Goal: Information Seeking & Learning: Find specific fact

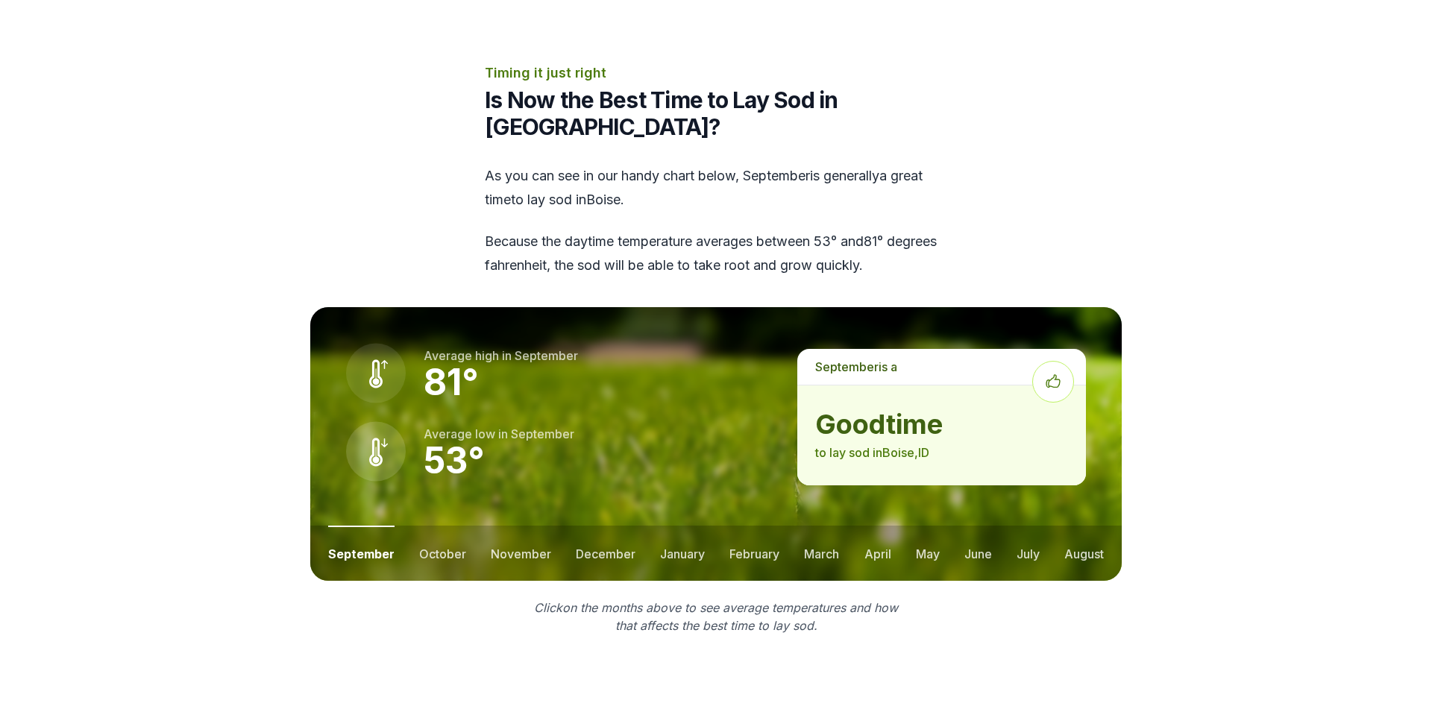
scroll to position [1902, 0]
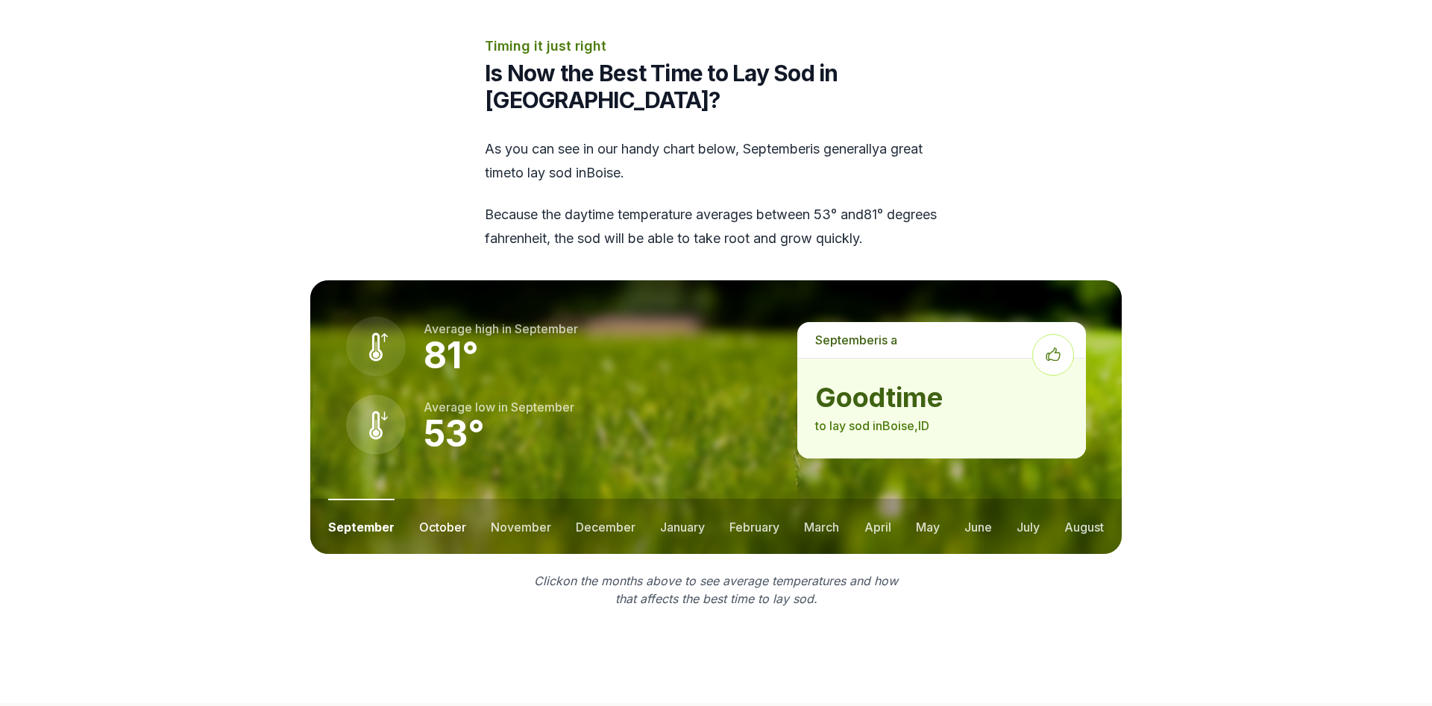
click at [439, 499] on button "october" at bounding box center [442, 526] width 47 height 55
click at [498, 499] on button "november" at bounding box center [521, 526] width 60 height 55
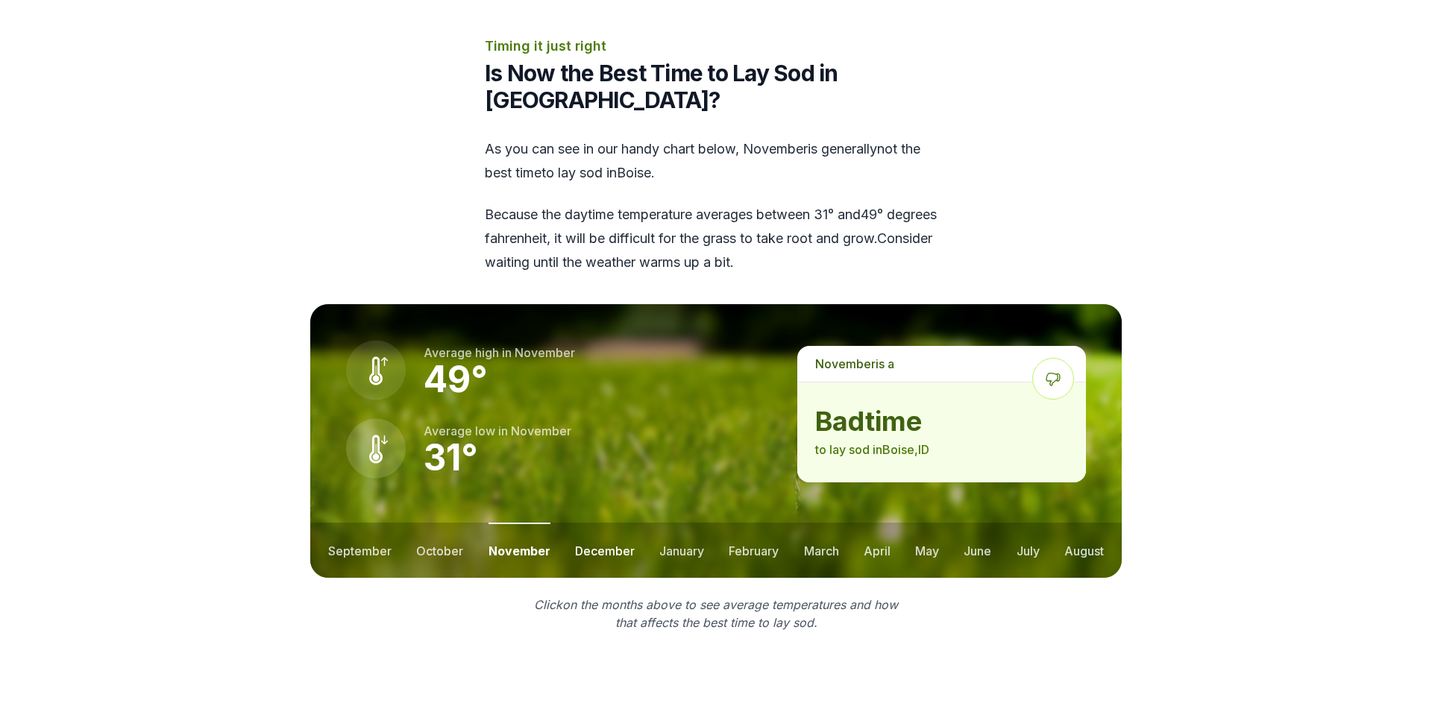
click at [592, 523] on button "december" at bounding box center [605, 550] width 60 height 55
click at [661, 523] on button "january" at bounding box center [682, 550] width 45 height 55
click at [756, 523] on button "february" at bounding box center [756, 550] width 50 height 55
click at [835, 523] on button "march" at bounding box center [822, 550] width 35 height 55
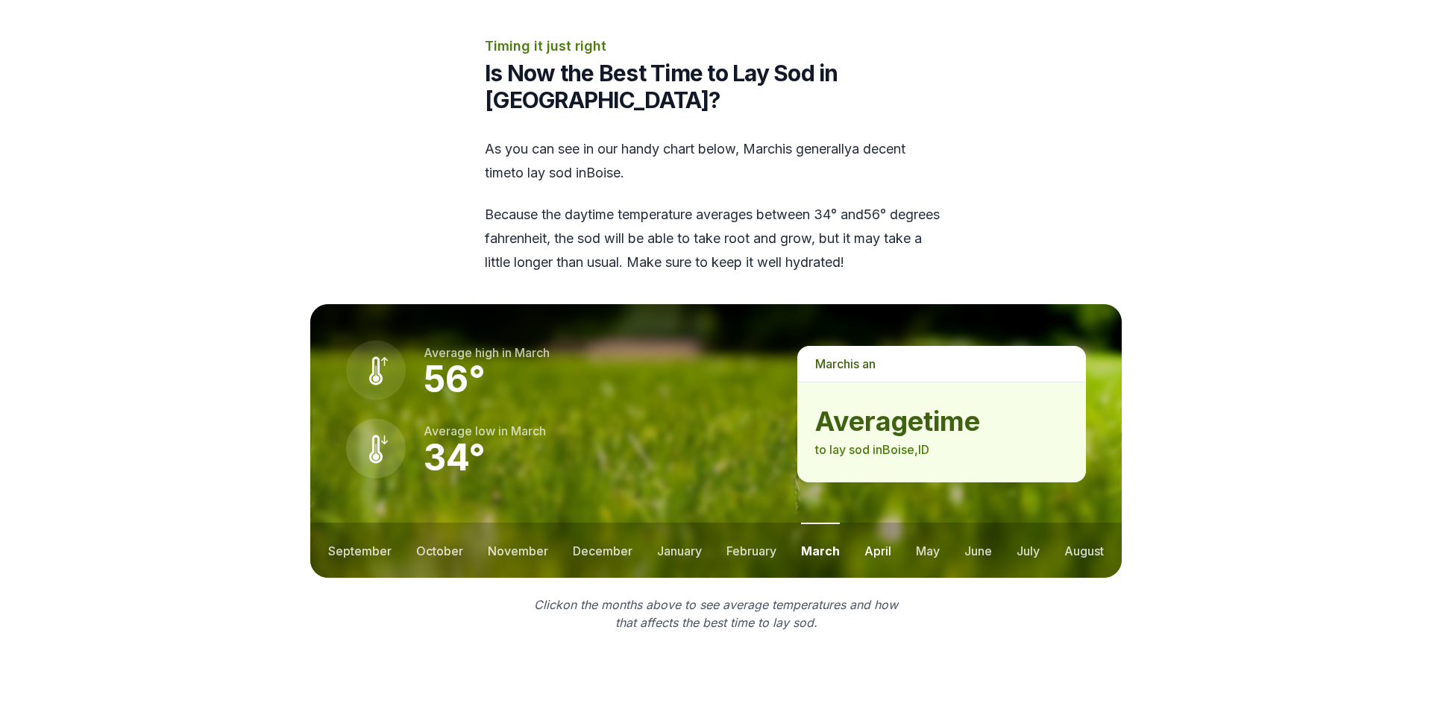
click at [878, 523] on button "april" at bounding box center [877, 550] width 27 height 55
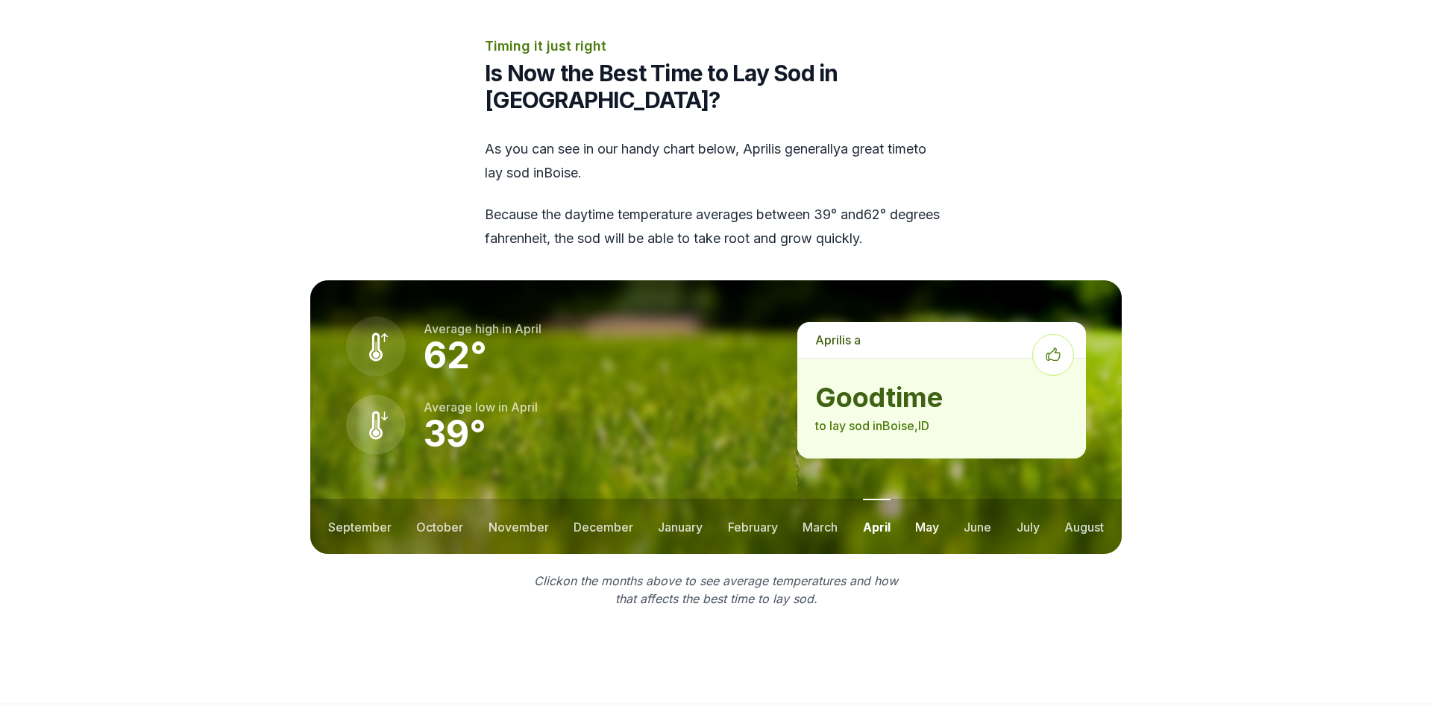
click at [922, 499] on button "may" at bounding box center [927, 526] width 24 height 55
click at [982, 499] on button "june" at bounding box center [978, 526] width 28 height 55
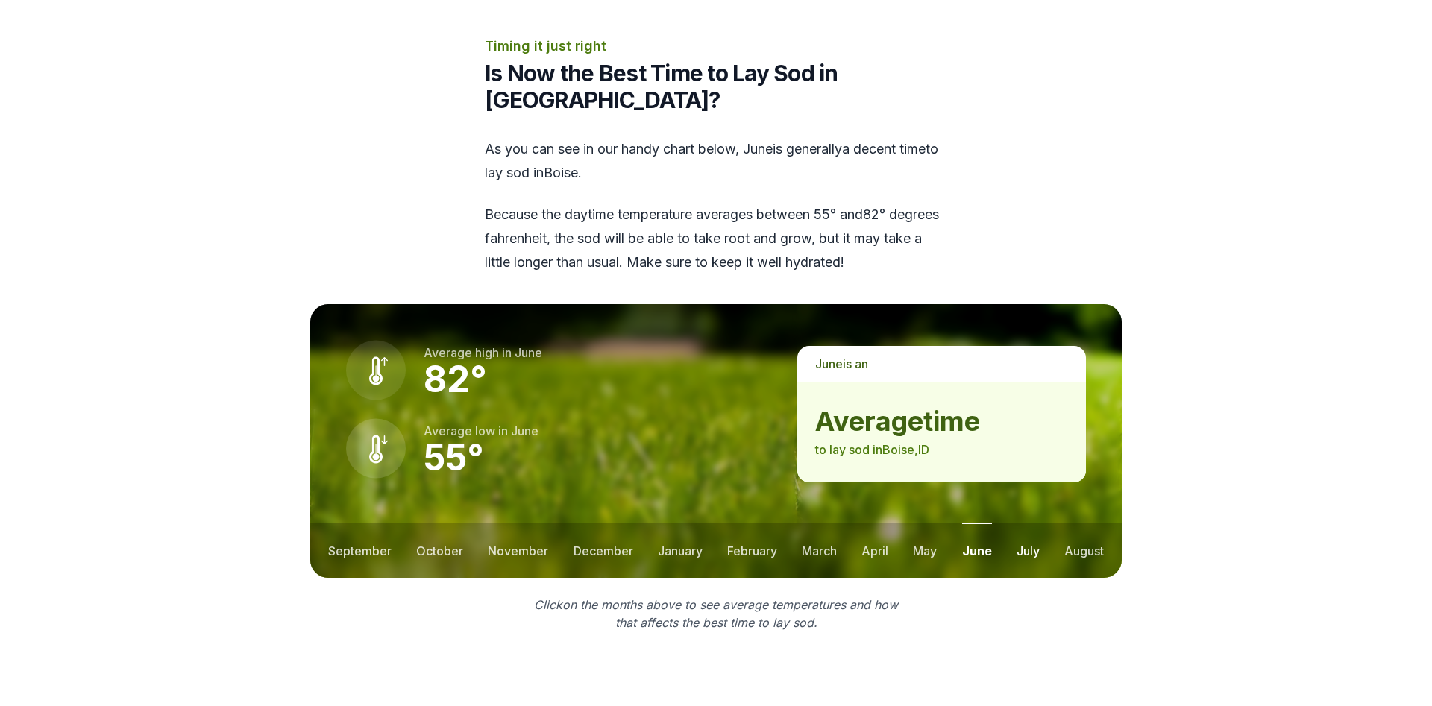
click at [1019, 523] on button "july" at bounding box center [1028, 550] width 23 height 55
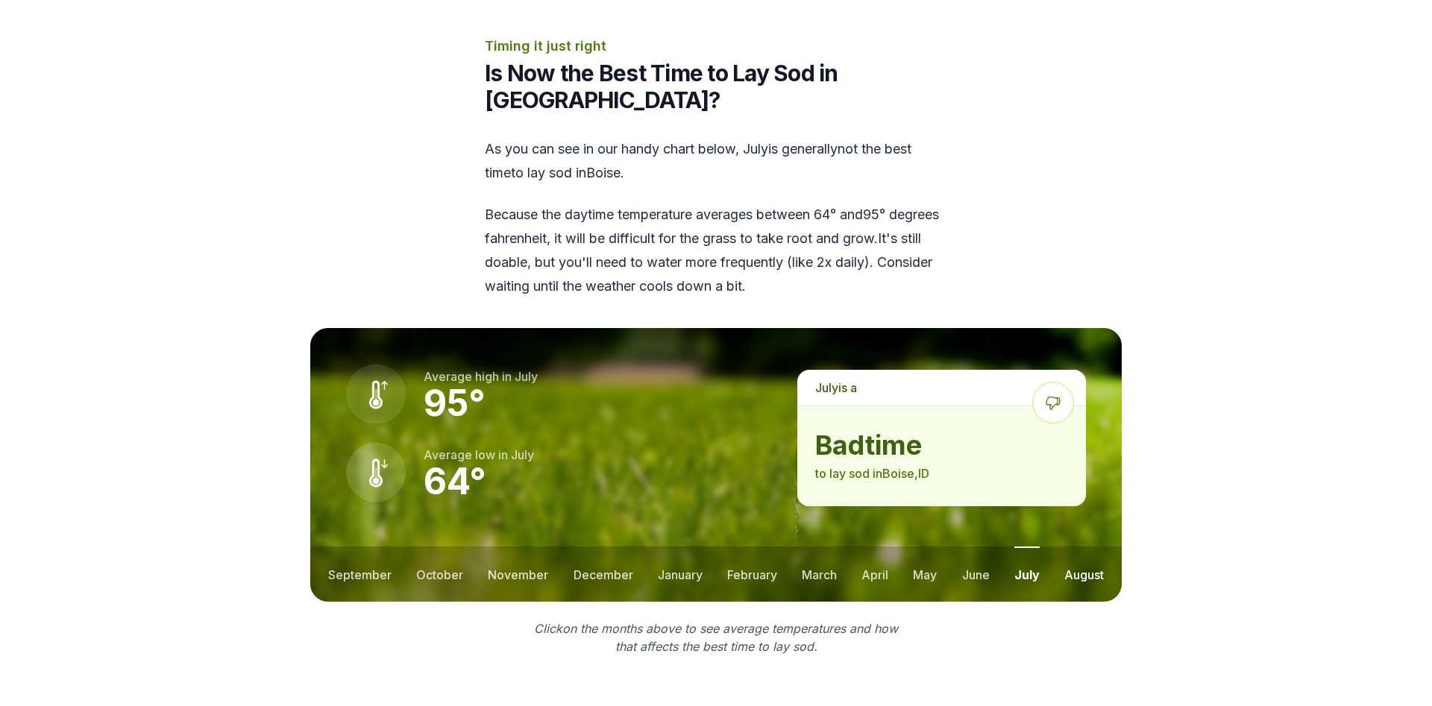
click at [1084, 547] on button "august" at bounding box center [1084, 574] width 40 height 55
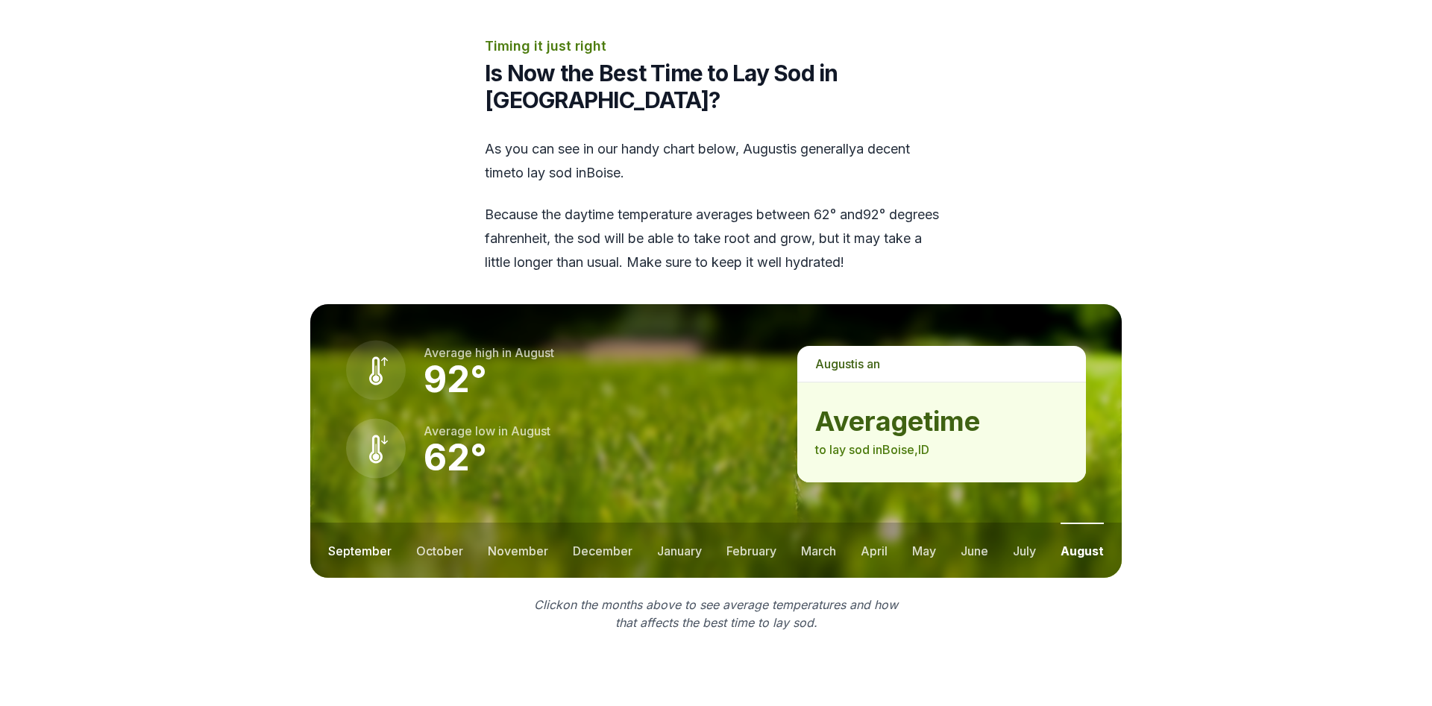
click at [369, 523] on button "september" at bounding box center [359, 550] width 63 height 55
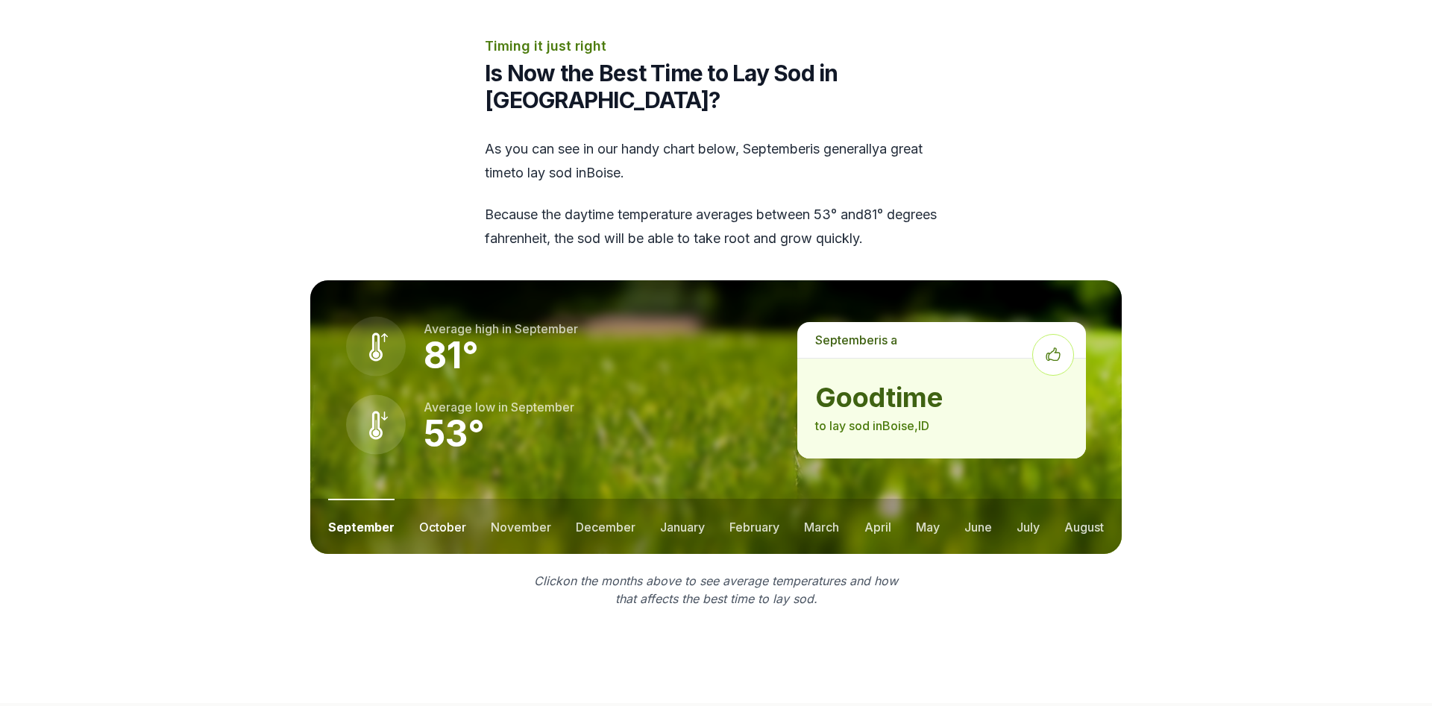
click at [419, 499] on button "october" at bounding box center [442, 526] width 47 height 55
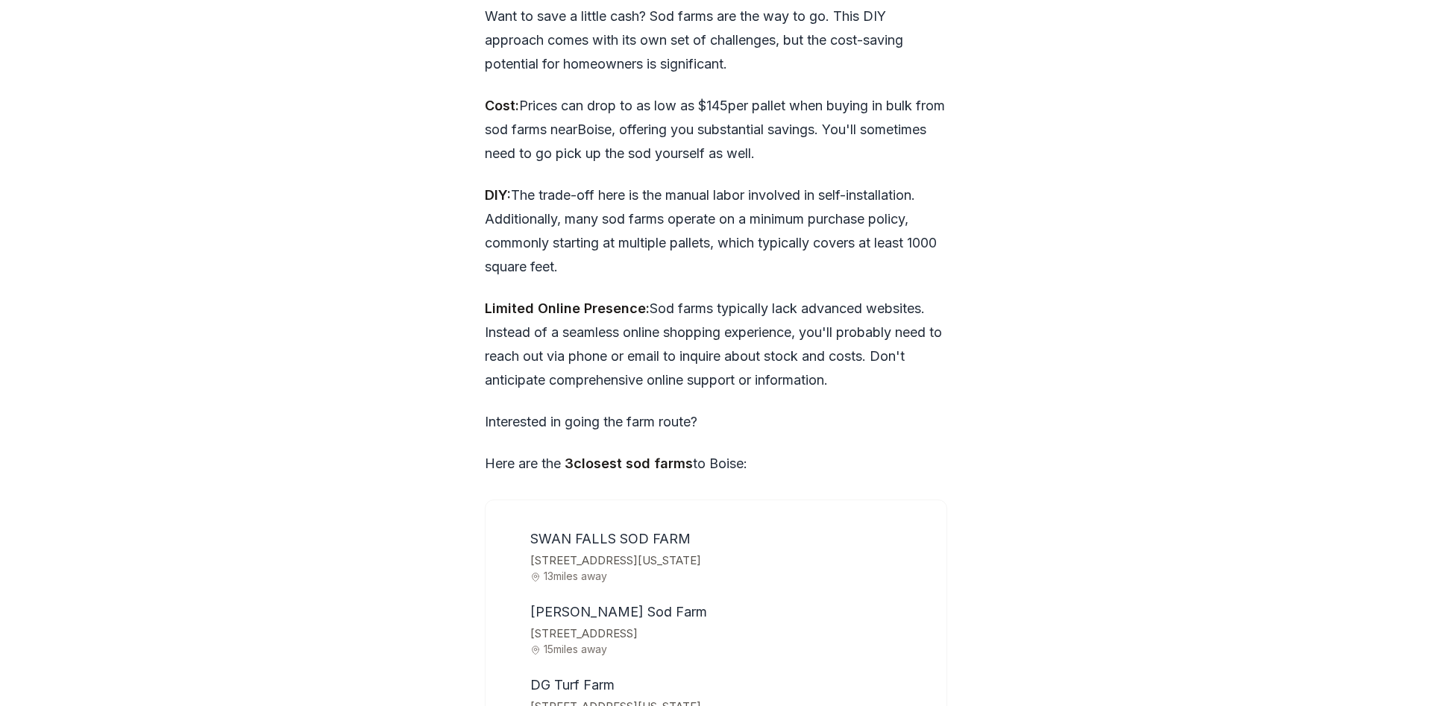
scroll to position [4489, 0]
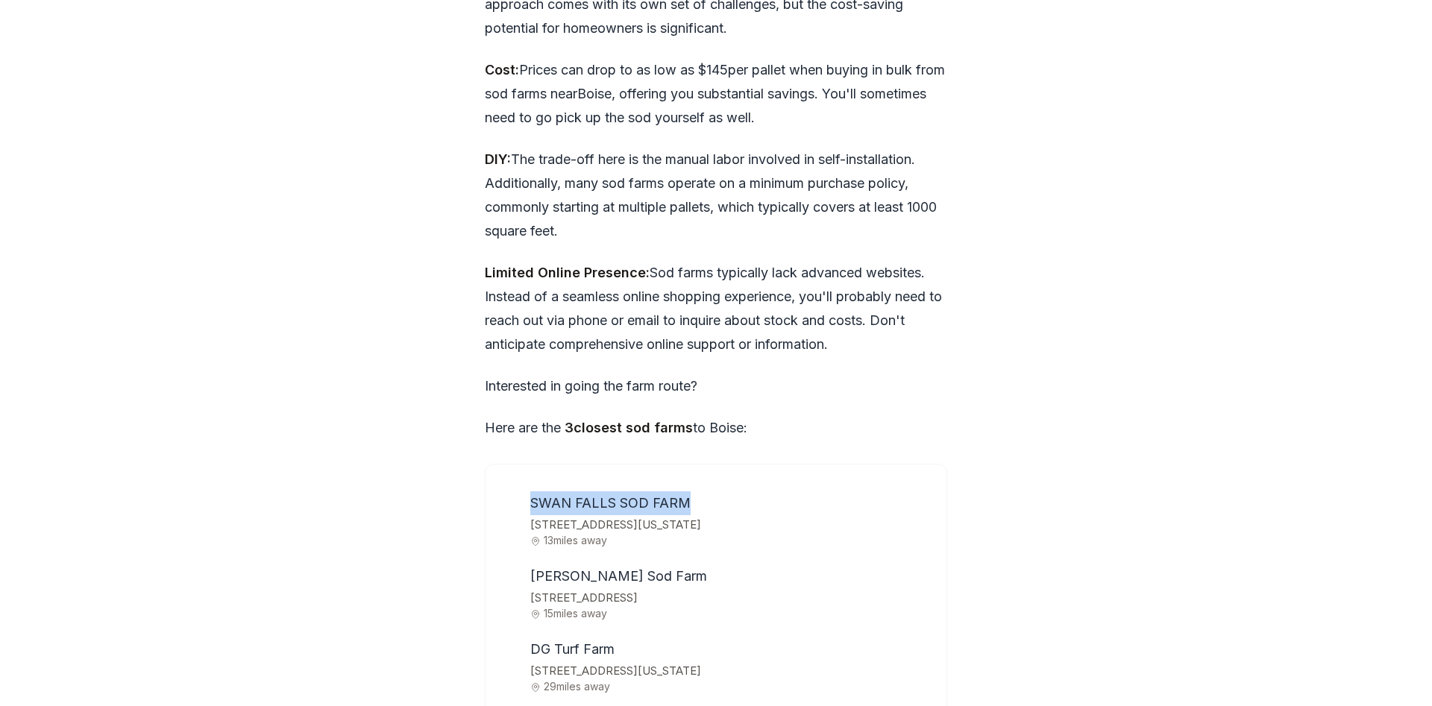
drag, startPoint x: 530, startPoint y: 401, endPoint x: 683, endPoint y: 412, distance: 153.3
click at [683, 495] on span "SWAN FALLS SOD FARM" at bounding box center [610, 503] width 160 height 16
copy span "SWAN FALLS SOD FARM"
